Goal: Information Seeking & Learning: Learn about a topic

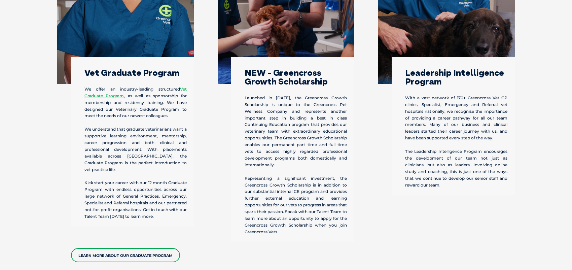
scroll to position [303, 0]
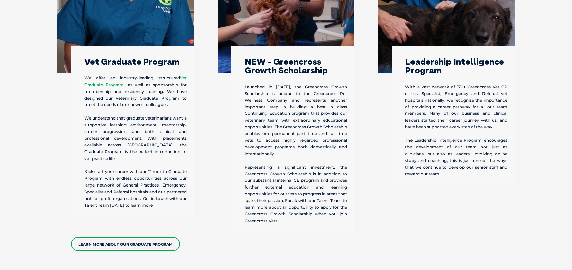
click at [114, 83] on link "Vet Graduate Program" at bounding box center [135, 81] width 102 height 12
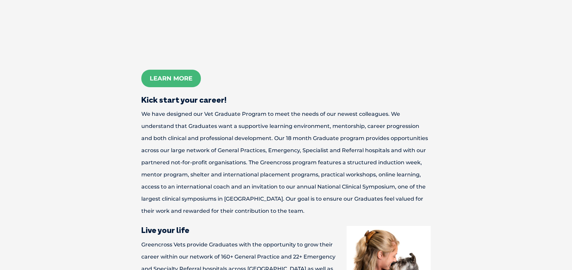
scroll to position [403, 0]
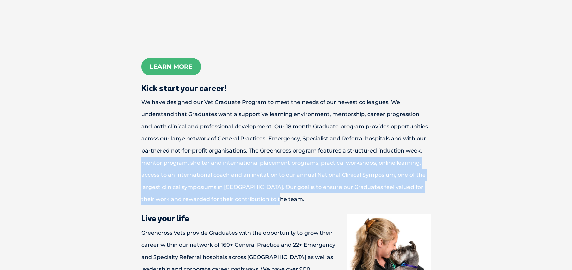
drag, startPoint x: 144, startPoint y: 162, endPoint x: 275, endPoint y: 196, distance: 136.2
click at [275, 196] on p "We have designed our Vet Graduate Program to meet the needs of our newest colle…" at bounding box center [286, 150] width 336 height 109
click at [300, 183] on p "We have designed our Vet Graduate Program to meet the needs of our newest colle…" at bounding box center [286, 150] width 336 height 109
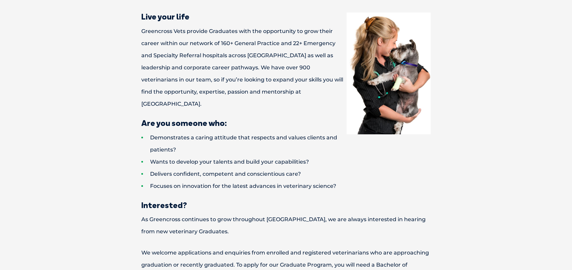
scroll to position [605, 0]
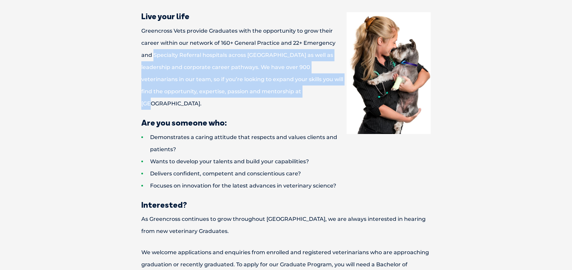
drag, startPoint x: 141, startPoint y: 55, endPoint x: 281, endPoint y: 93, distance: 144.6
click at [281, 93] on p "Greencross Vets provide Graduates with the opportunity to grow their career wit…" at bounding box center [286, 67] width 336 height 85
click at [305, 95] on p "Greencross Vets provide Graduates with the opportunity to grow their career wit…" at bounding box center [286, 67] width 336 height 85
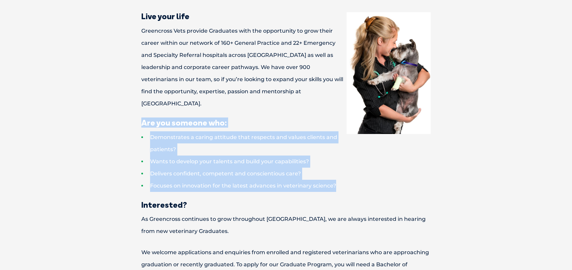
drag, startPoint x: 139, startPoint y: 108, endPoint x: 337, endPoint y: 170, distance: 207.4
click at [337, 170] on div "Veterinary Graduate Program Why Join Greencross? At Greencross Vets our purpose…" at bounding box center [286, 41] width 350 height 812
click at [342, 167] on li "Delivers confident, competent and conscientious care?" at bounding box center [297, 173] width 313 height 12
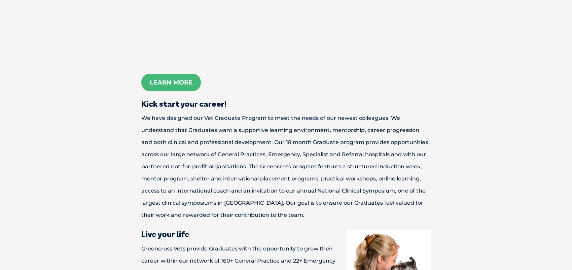
scroll to position [403, 0]
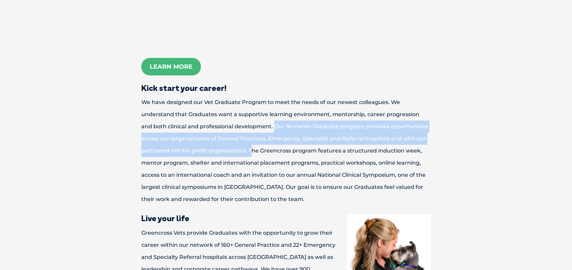
drag, startPoint x: 261, startPoint y: 123, endPoint x: 248, endPoint y: 150, distance: 29.3
click at [248, 150] on p "We have designed our Vet Graduate Program to meet the needs of our newest colle…" at bounding box center [286, 150] width 336 height 109
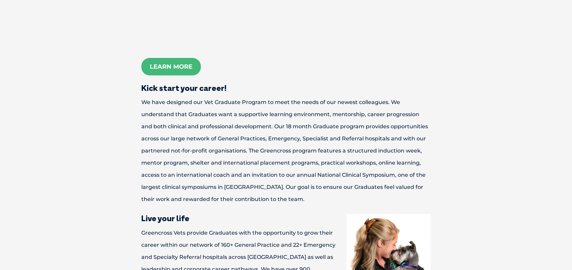
click at [438, 197] on p "We have designed our Vet Graduate Program to meet the needs of our newest colle…" at bounding box center [286, 150] width 336 height 109
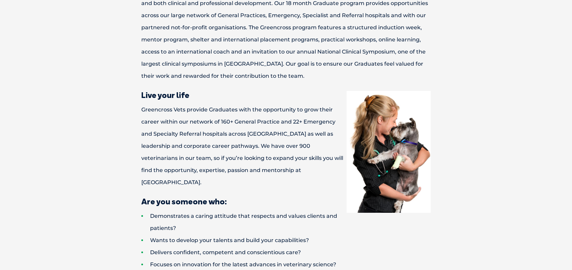
scroll to position [538, 0]
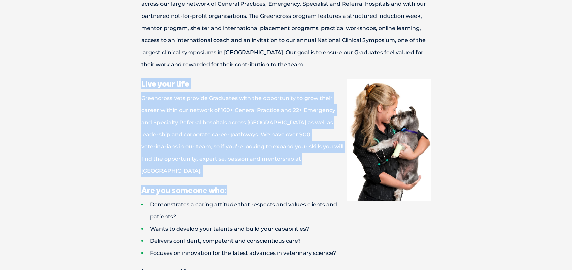
drag, startPoint x: 294, startPoint y: 166, endPoint x: 132, endPoint y: 83, distance: 182.4
click at [132, 83] on div "Veterinary Graduate Program Why Join Greencross? At Greencross Vets our purpose…" at bounding box center [286, 108] width 350 height 812
click at [172, 134] on p "Greencross Vets provide Graduates with the opportunity to grow their career wit…" at bounding box center [286, 134] width 336 height 85
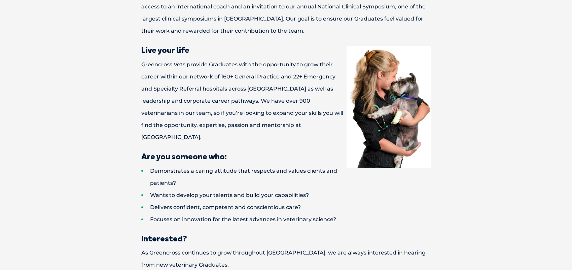
scroll to position [605, 0]
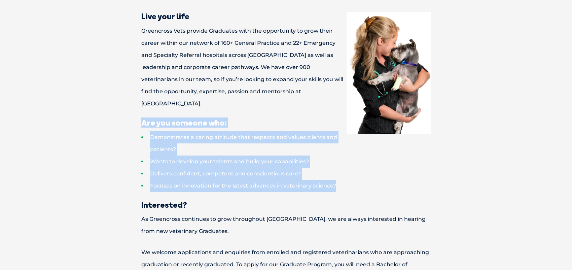
drag, startPoint x: 140, startPoint y: 110, endPoint x: 346, endPoint y: 173, distance: 215.7
click at [346, 173] on div "Veterinary Graduate Program Why Join Greencross? At Greencross Vets our purpose…" at bounding box center [286, 41] width 350 height 812
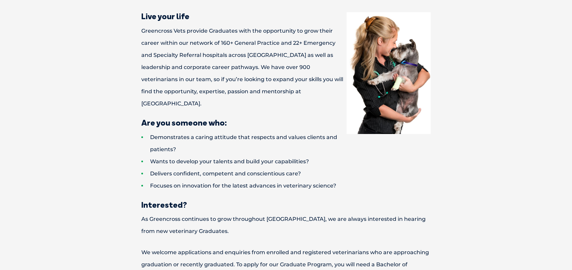
click at [246, 179] on div "Veterinary Graduate Program Why Join Greencross? At Greencross Vets our purpose…" at bounding box center [286, 41] width 350 height 812
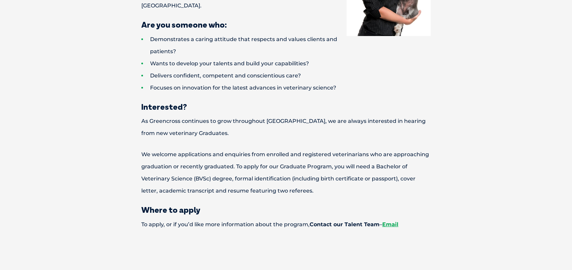
scroll to position [706, 0]
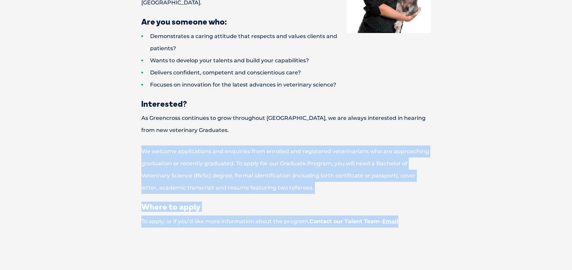
drag, startPoint x: 145, startPoint y: 144, endPoint x: 422, endPoint y: 214, distance: 285.7
click at [421, 215] on p "To apply, or if you’d like more information about the program, Contact our Tale…" at bounding box center [286, 221] width 336 height 12
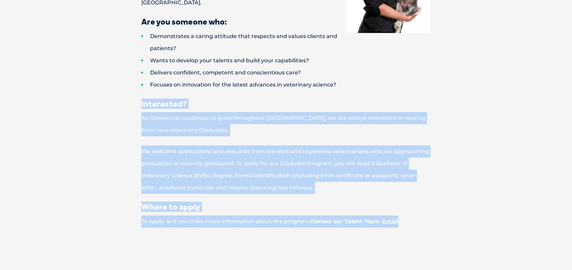
drag, startPoint x: 408, startPoint y: 211, endPoint x: 140, endPoint y: 94, distance: 293.0
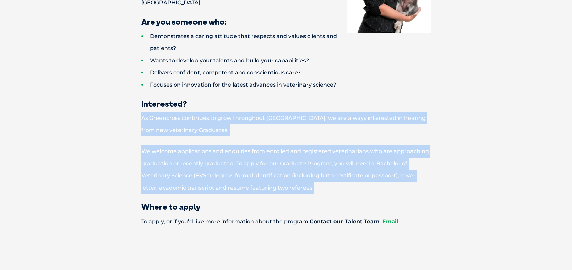
drag, startPoint x: 142, startPoint y: 106, endPoint x: 327, endPoint y: 181, distance: 199.6
click at [315, 175] on p "We welcome applications and enquiries from enrolled and registered veterinarian…" at bounding box center [286, 169] width 336 height 48
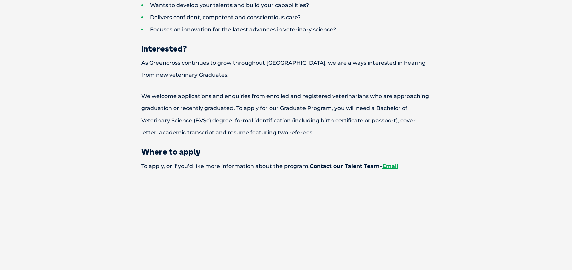
scroll to position [773, 0]
